Goal: Information Seeking & Learning: Learn about a topic

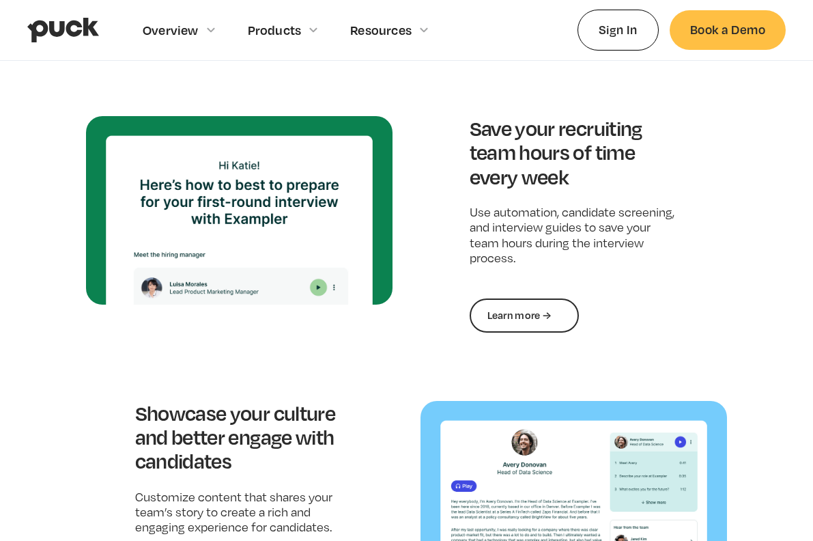
scroll to position [1241, 0]
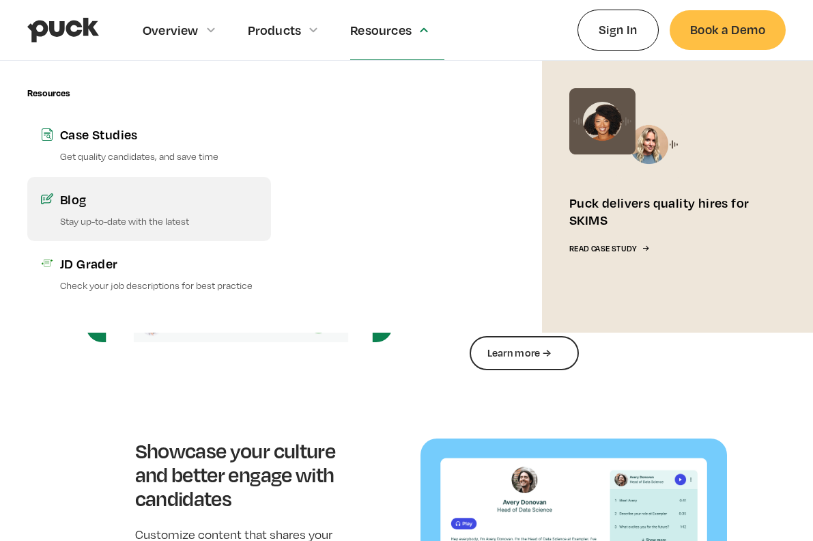
click at [140, 216] on p "Stay up-to-date with the latest" at bounding box center [158, 220] width 197 height 13
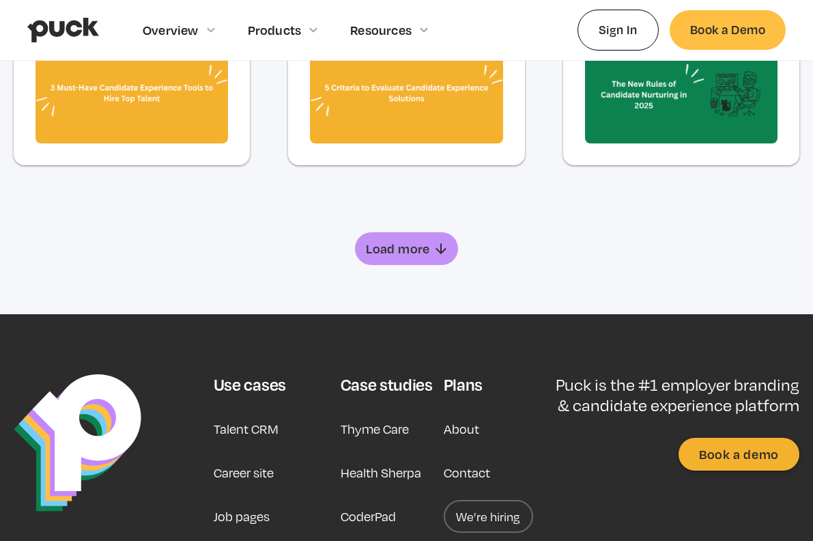
scroll to position [917, 0]
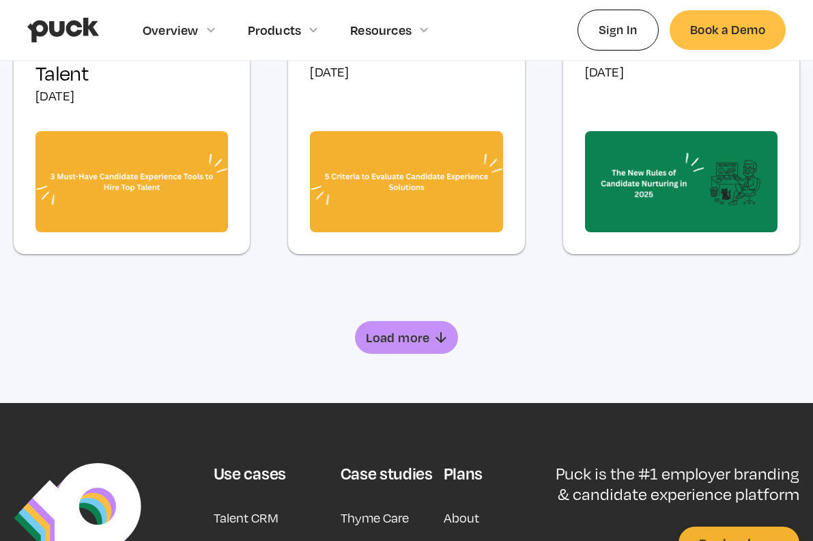
click at [419, 347] on link "Load more" at bounding box center [406, 337] width 102 height 33
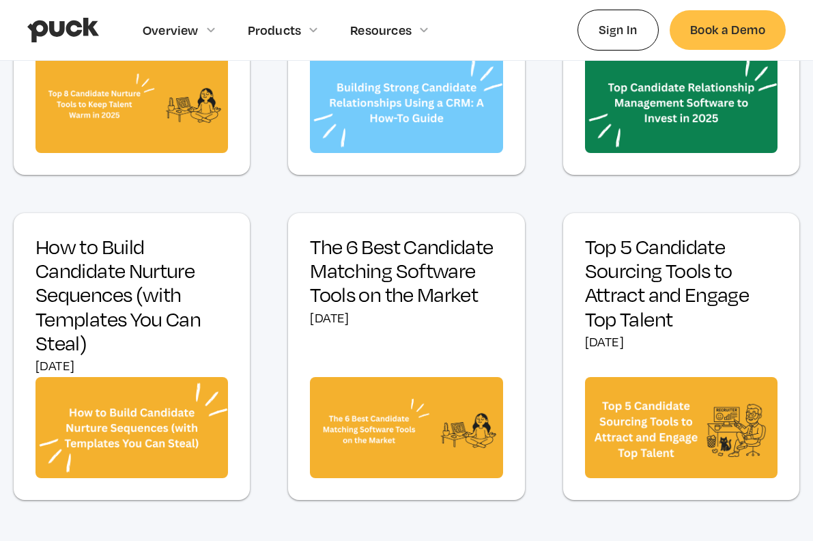
scroll to position [1705, 0]
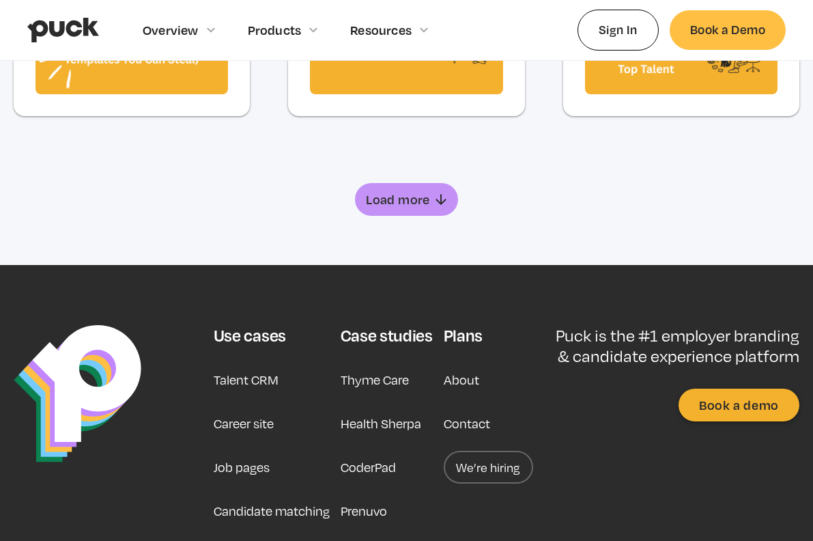
click at [383, 211] on link "Load more" at bounding box center [406, 199] width 102 height 33
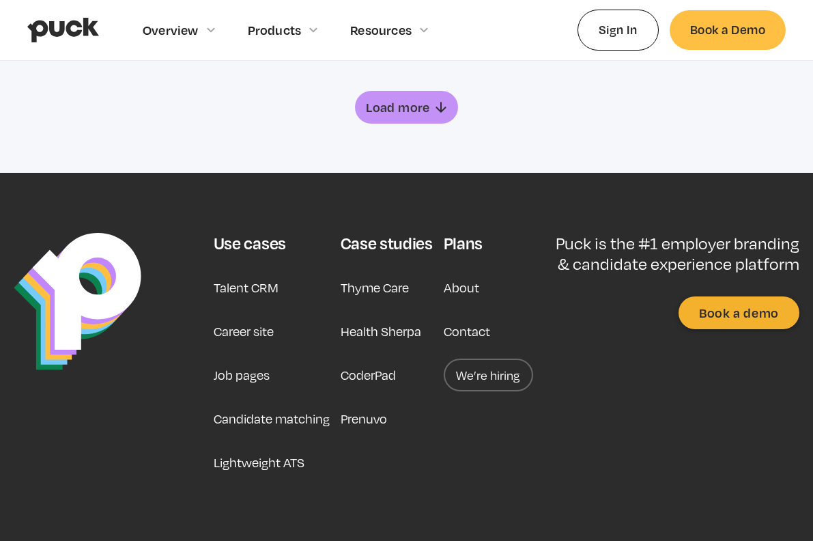
scroll to position [2336, 0]
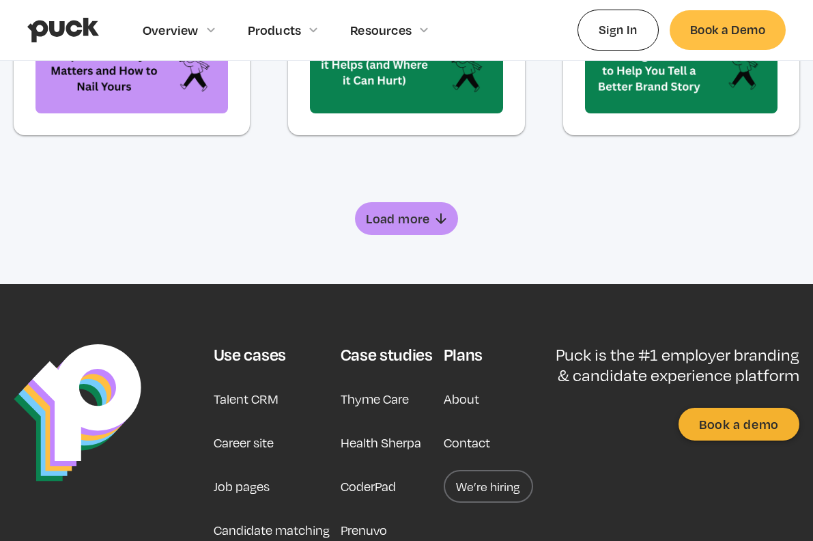
click at [407, 212] on div "Load more" at bounding box center [398, 219] width 64 height 14
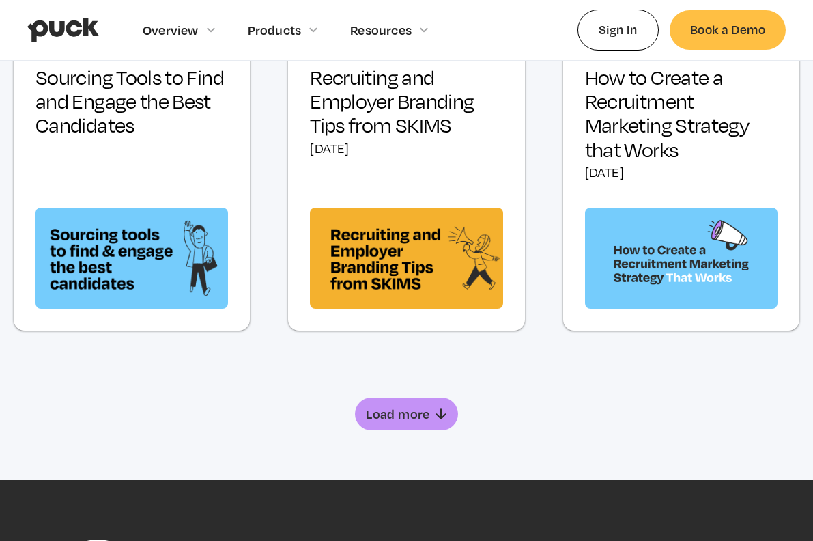
scroll to position [2923, 0]
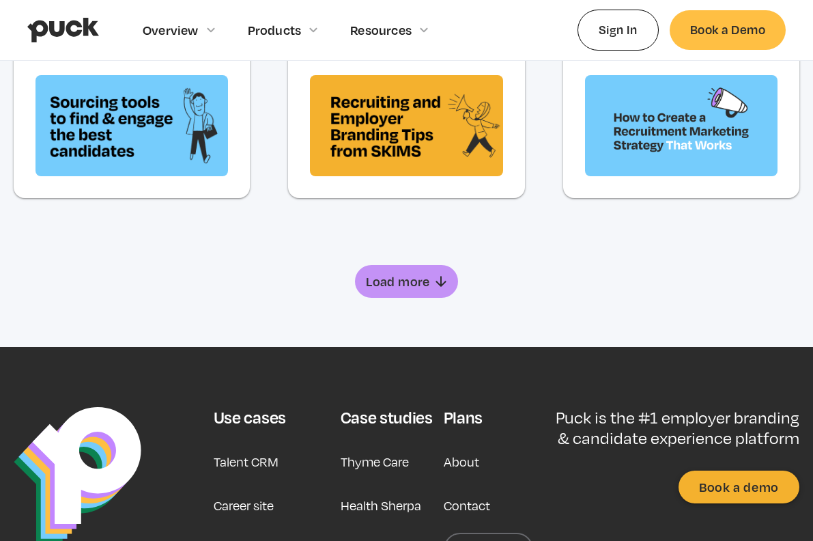
click at [406, 281] on div "Load more" at bounding box center [398, 282] width 64 height 14
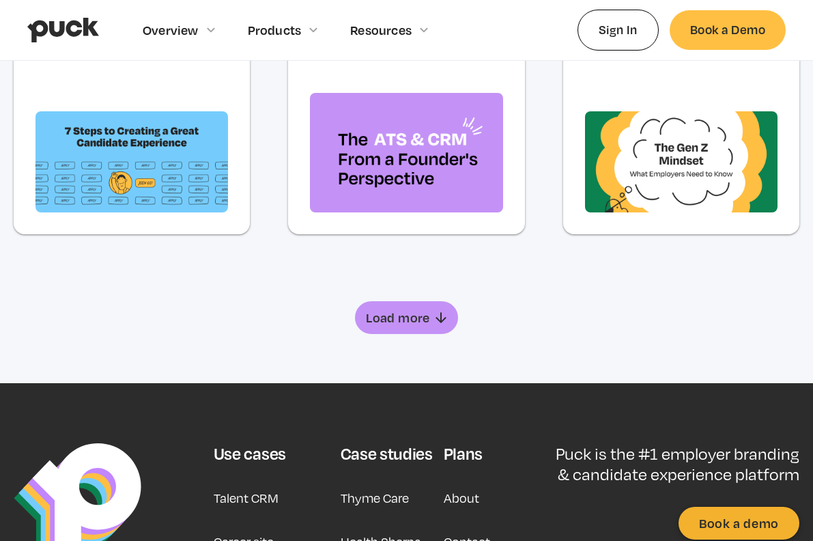
click at [402, 320] on div "Load more" at bounding box center [398, 318] width 64 height 14
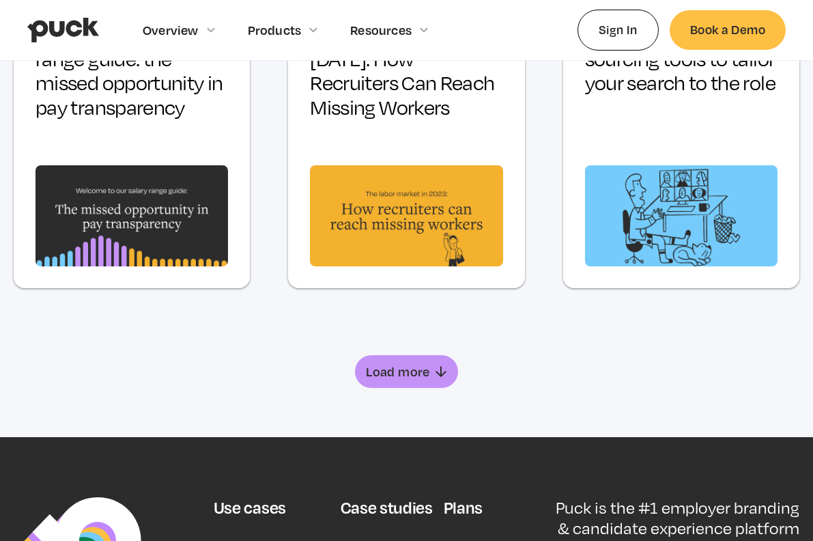
scroll to position [4433, 0]
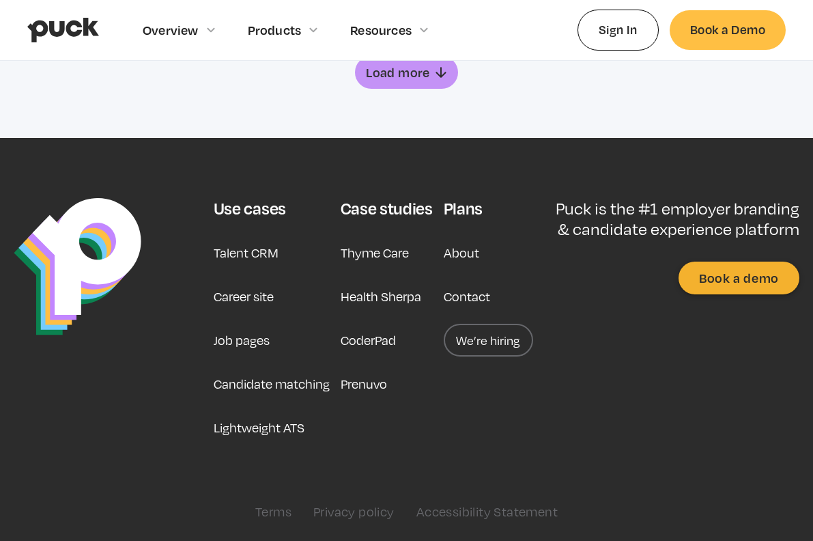
click at [468, 341] on link "We’re hiring" at bounding box center [488, 340] width 89 height 33
click at [496, 359] on div "Plans About Contact We’re hiring" at bounding box center [488, 321] width 89 height 246
click at [234, 248] on link "Talent CRM" at bounding box center [246, 252] width 65 height 33
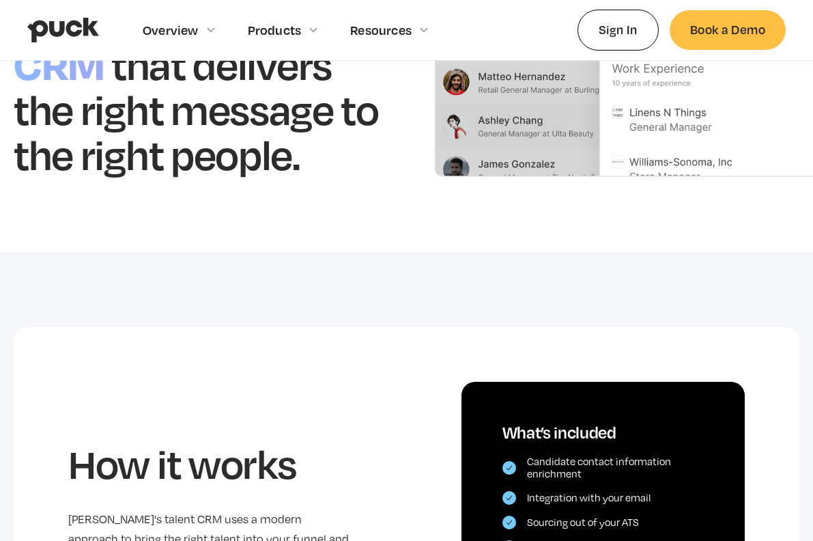
scroll to position [163, 0]
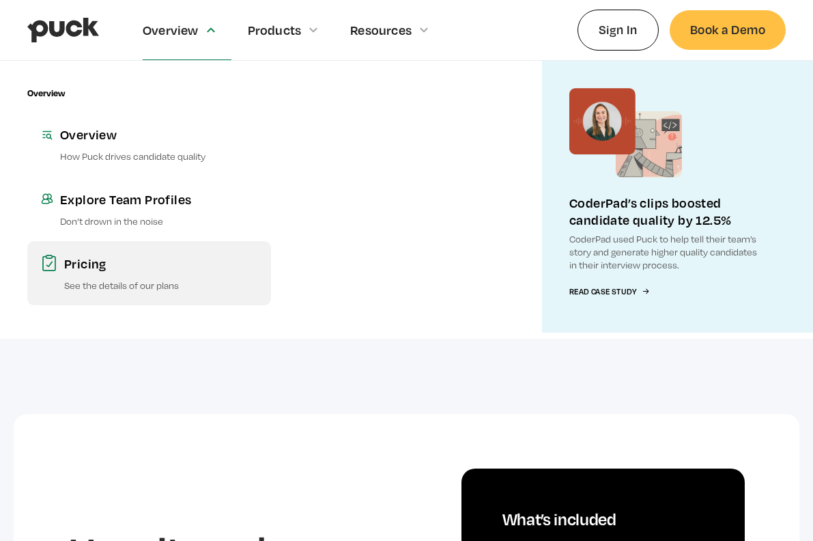
click at [140, 287] on p "See the details of our plans" at bounding box center [160, 285] width 193 height 13
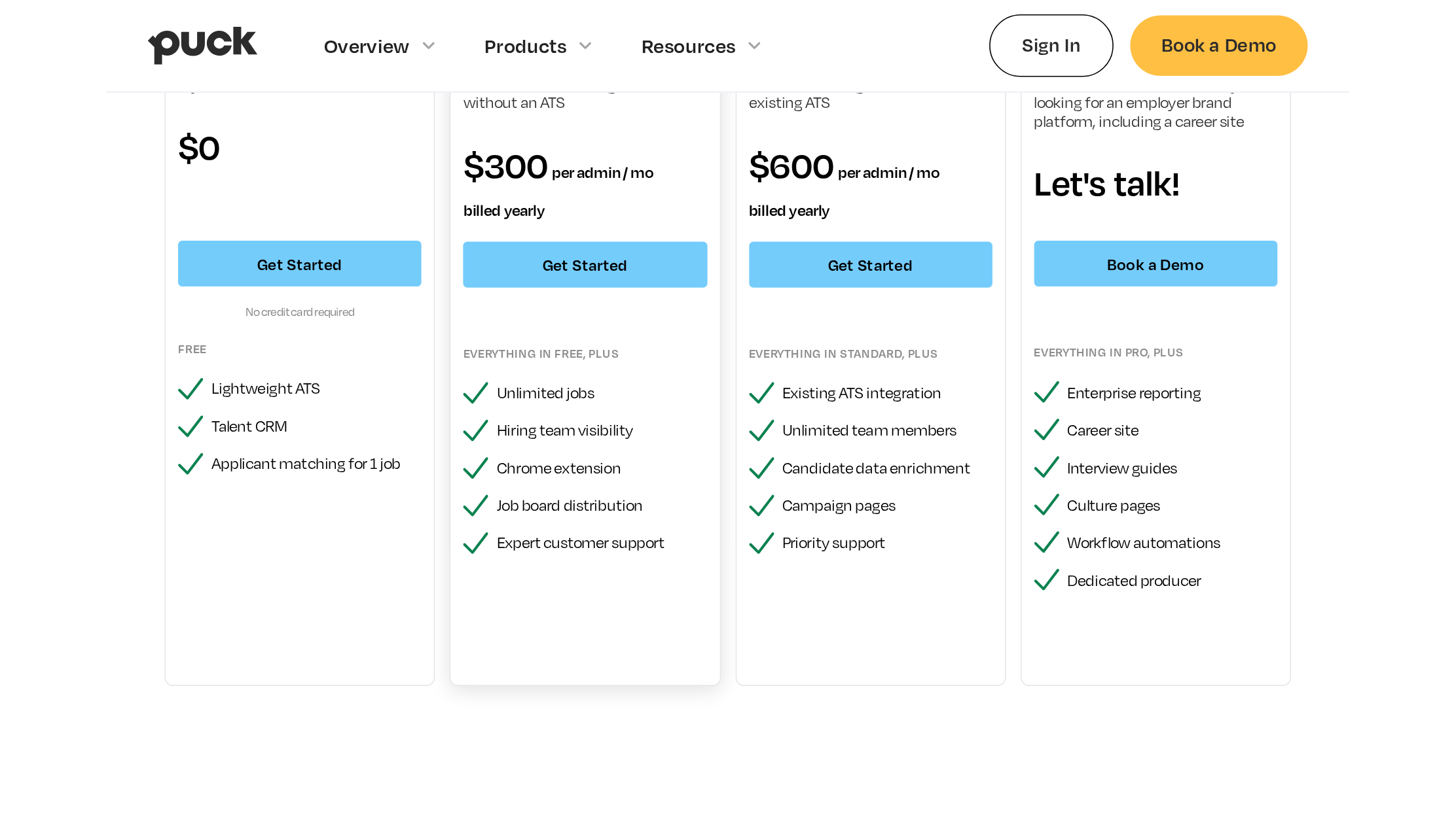
scroll to position [203, 0]
